Goal: Communication & Community: Answer question/provide support

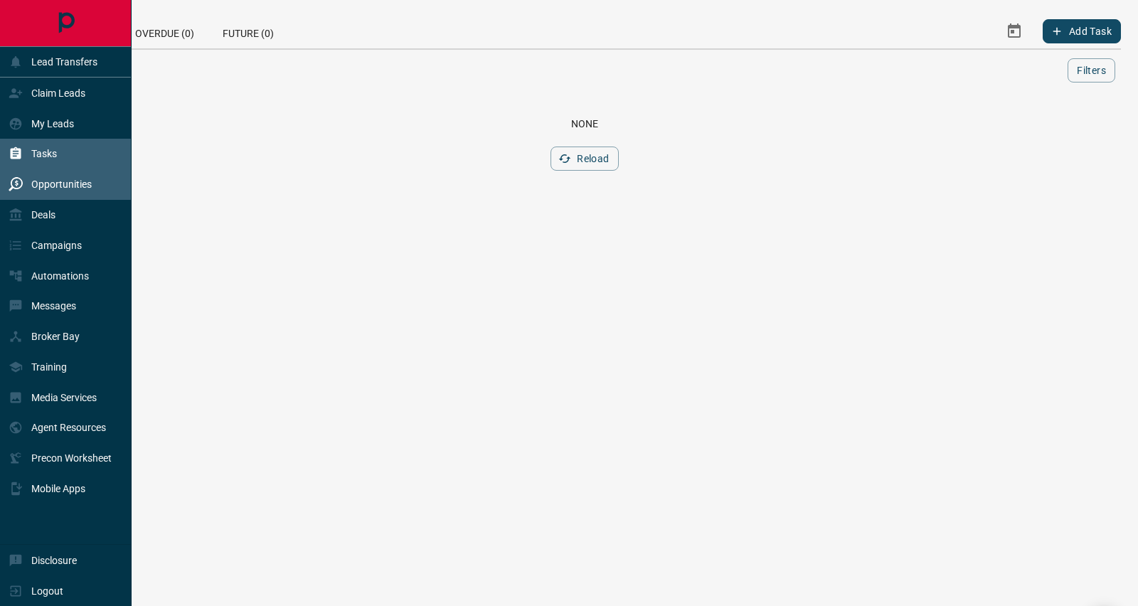
click at [47, 176] on div "Opportunities" at bounding box center [50, 184] width 83 height 23
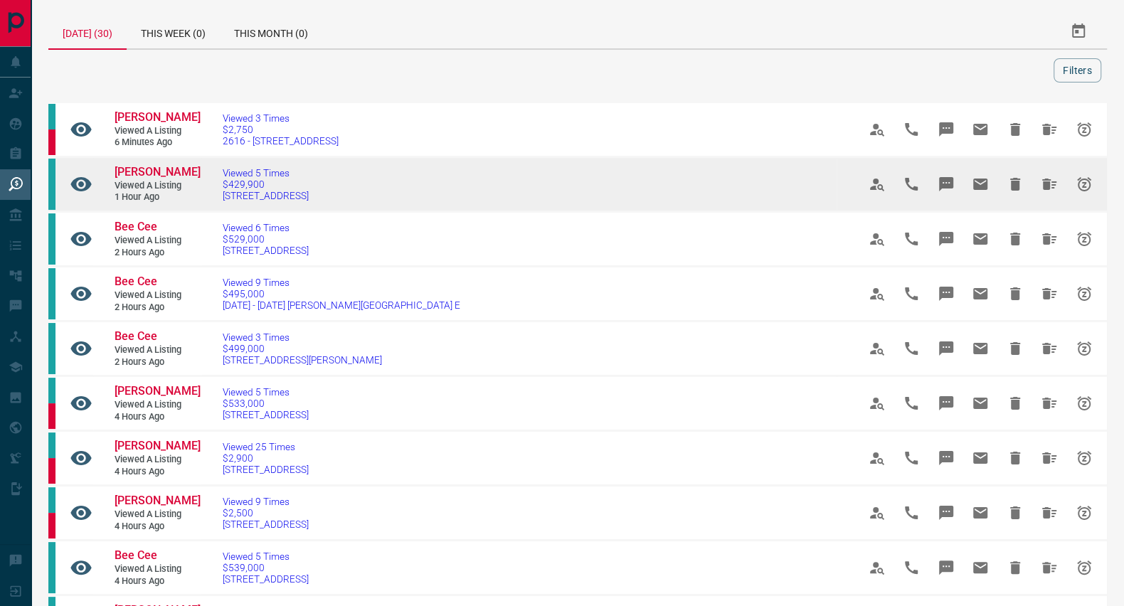
drag, startPoint x: 377, startPoint y: 194, endPoint x: 217, endPoint y: 182, distance: 160.4
click at [217, 182] on td "Viewed 5 Times $429,900 [STREET_ADDRESS]" at bounding box center [518, 184] width 635 height 55
copy link "$429,900 [STREET_ADDRESS]"
click at [154, 163] on td "[PERSON_NAME] Viewed a Listing 1 hour ago" at bounding box center [146, 184] width 107 height 53
click at [170, 169] on span "[PERSON_NAME]" at bounding box center [157, 172] width 86 height 14
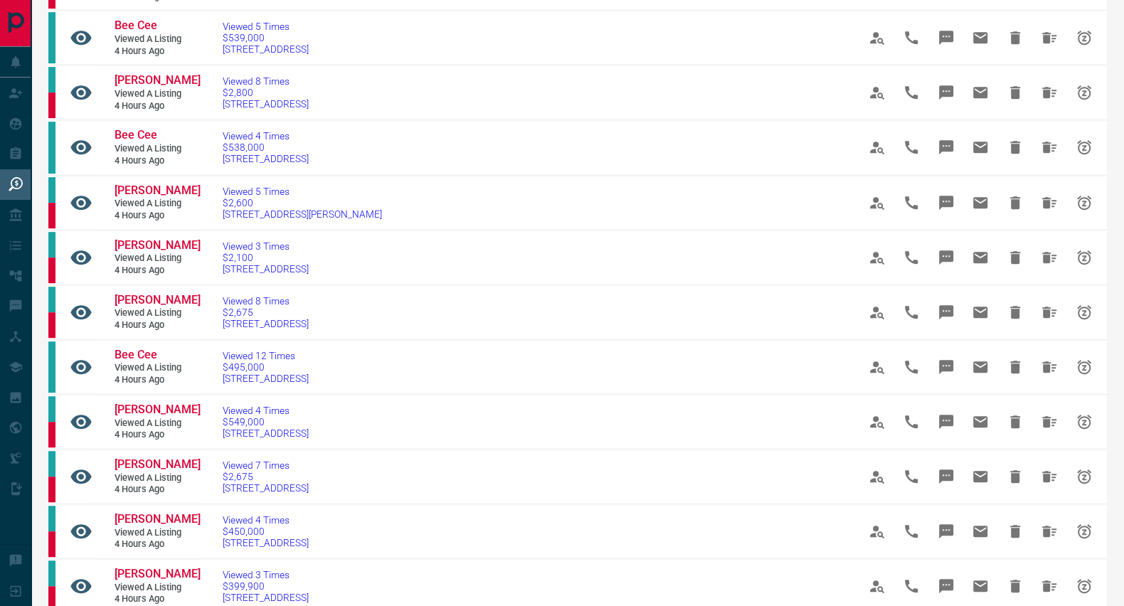
scroll to position [998, 0]
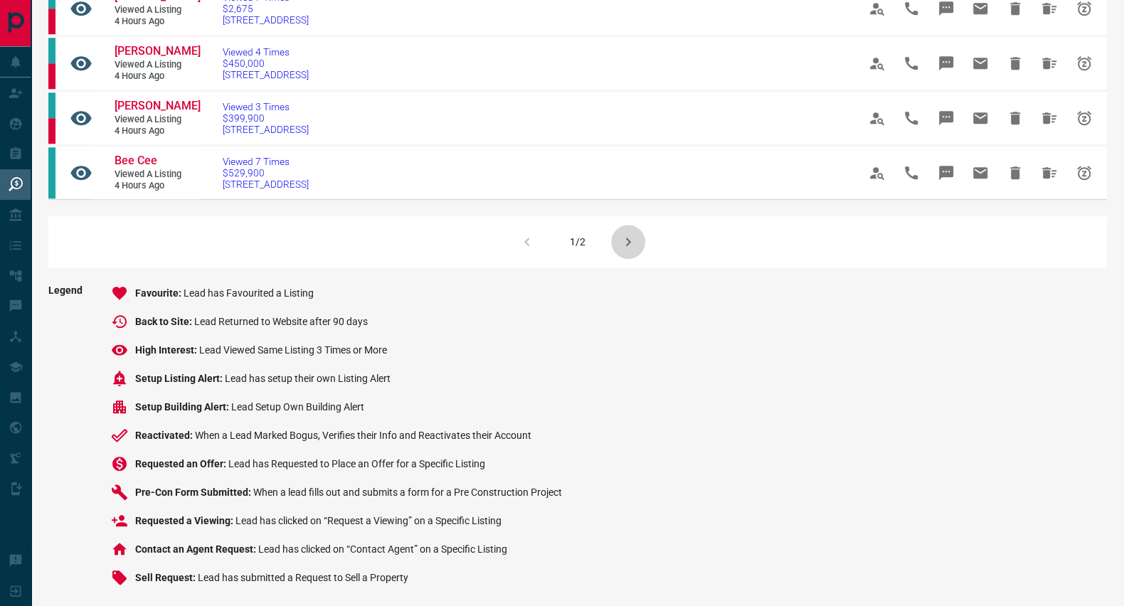
click at [627, 236] on icon "button" at bounding box center [627, 241] width 17 height 17
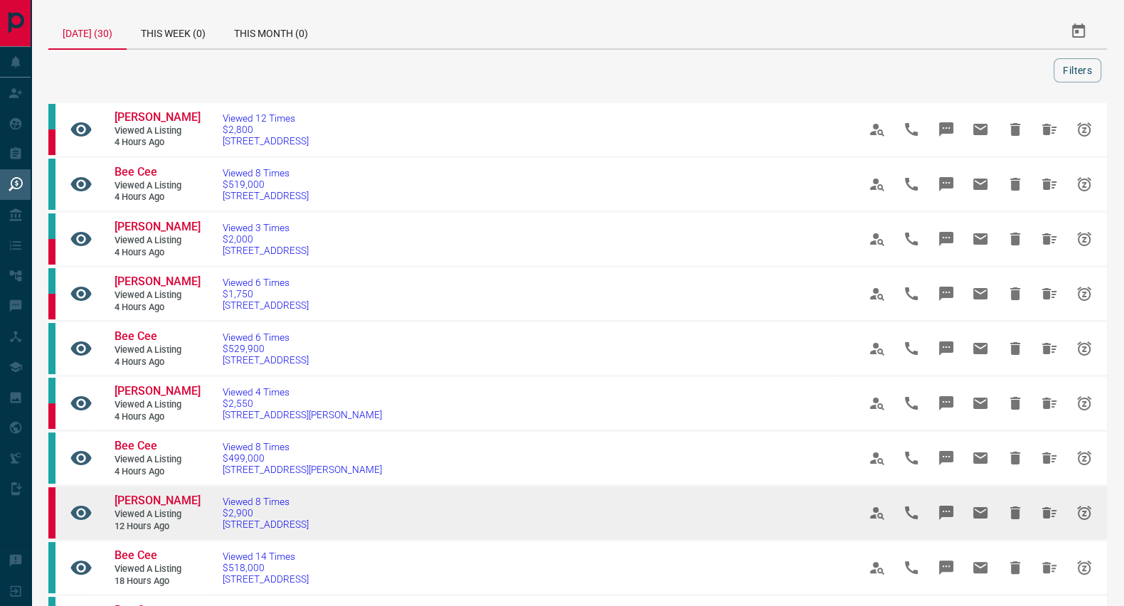
drag, startPoint x: 373, startPoint y: 528, endPoint x: 210, endPoint y: 523, distance: 163.6
click at [210, 523] on td "Viewed 8 Times $2,900 [STREET_ADDRESS]" at bounding box center [518, 513] width 635 height 55
copy link "$2,900 [STREET_ADDRESS]"
click at [134, 496] on span "[PERSON_NAME]" at bounding box center [157, 500] width 86 height 14
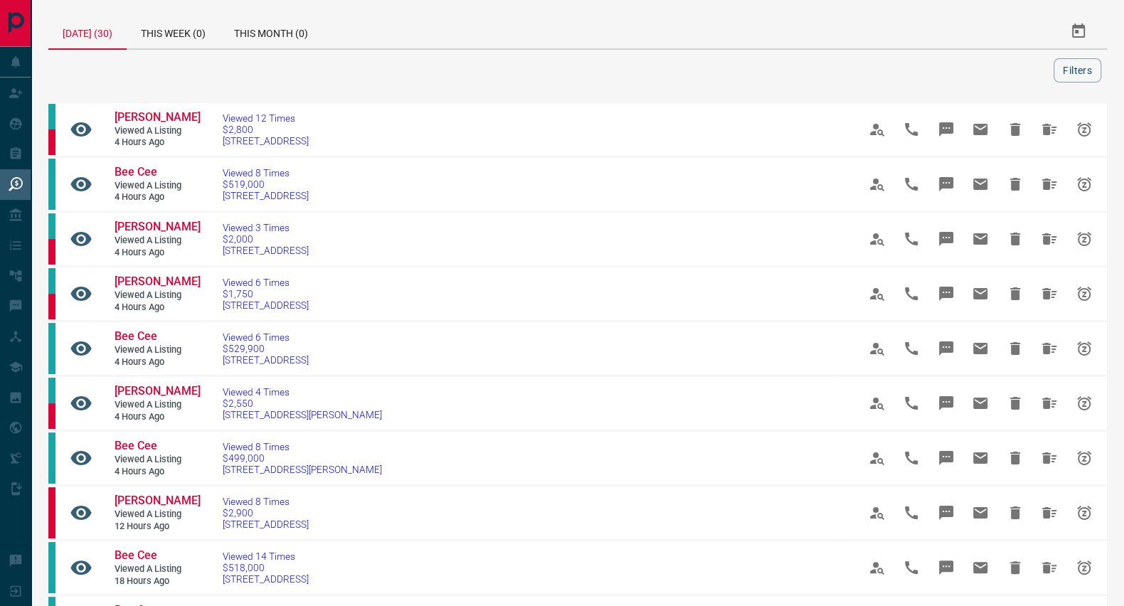
scroll to position [467, 0]
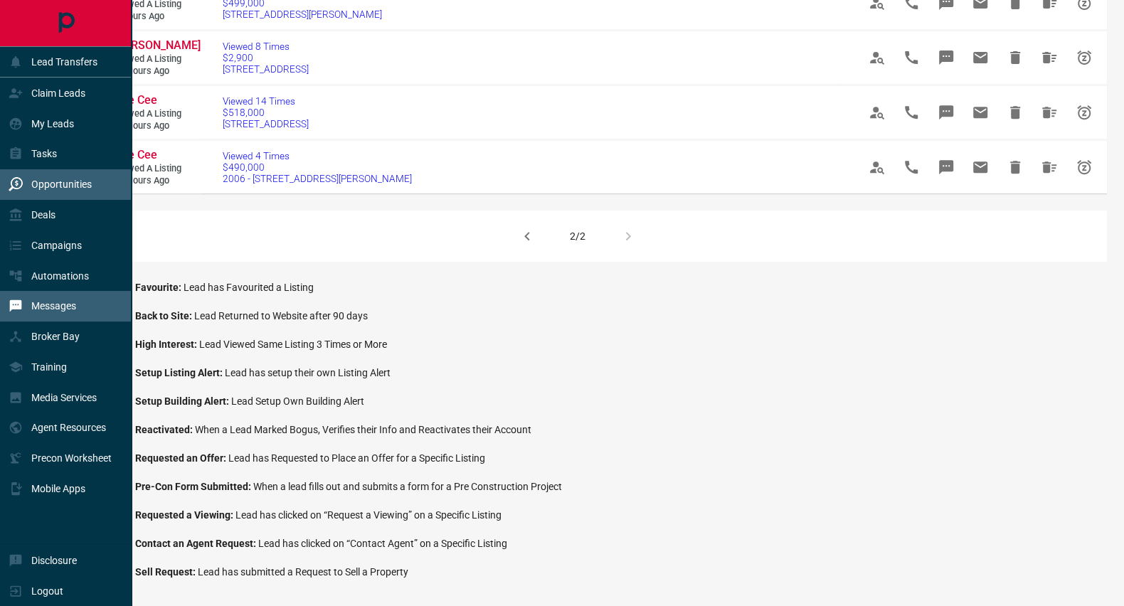
click at [59, 301] on div "Messages" at bounding box center [43, 305] width 68 height 23
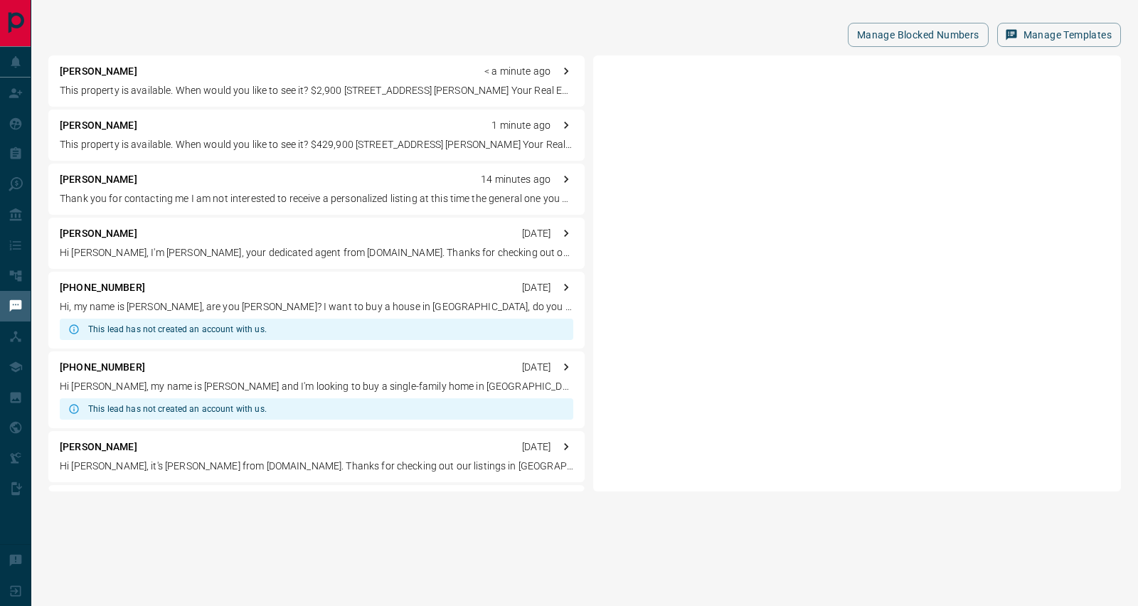
click at [97, 175] on p "[PERSON_NAME]" at bounding box center [99, 179] width 78 height 15
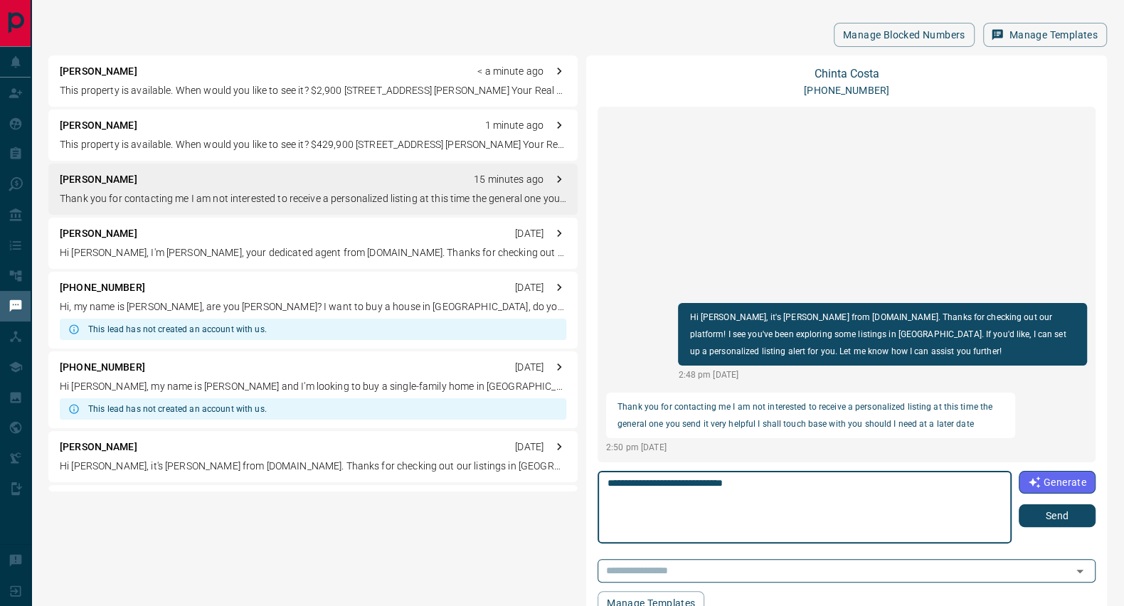
type textarea "**********"
click at [1055, 516] on button "Send" at bounding box center [1056, 515] width 77 height 23
